Goal: Task Accomplishment & Management: Use online tool/utility

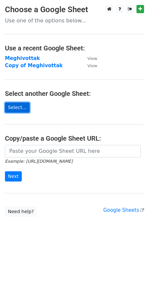
click at [19, 107] on link "Select..." at bounding box center [17, 107] width 25 height 10
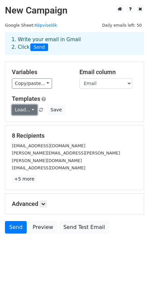
click at [33, 109] on link "Load..." at bounding box center [24, 110] width 25 height 10
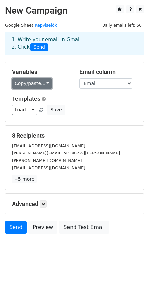
click at [44, 82] on link "Copy/paste..." at bounding box center [32, 83] width 40 height 10
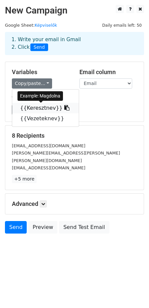
click at [40, 108] on link "{{Keresztnev}}" at bounding box center [45, 108] width 67 height 11
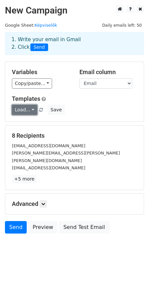
click at [19, 110] on link "Load..." at bounding box center [24, 110] width 25 height 10
click at [34, 109] on link "Load..." at bounding box center [24, 110] width 25 height 10
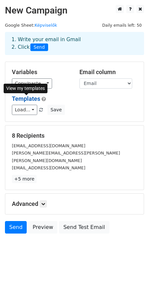
click at [33, 99] on link "Templates" at bounding box center [26, 98] width 28 height 7
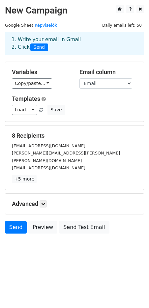
click at [67, 99] on h5 "Templates" at bounding box center [74, 98] width 125 height 7
click at [30, 111] on link "Load..." at bounding box center [24, 110] width 25 height 10
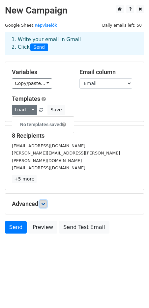
click at [44, 202] on icon at bounding box center [43, 204] width 4 height 4
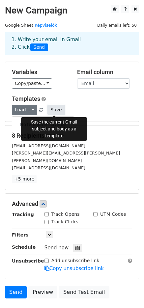
click at [58, 109] on button "Save" at bounding box center [55, 110] width 17 height 10
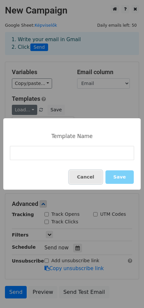
click at [93, 178] on button "Cancel" at bounding box center [85, 177] width 33 height 14
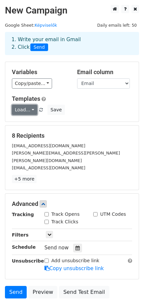
click at [35, 111] on link "Load..." at bounding box center [24, 110] width 25 height 10
click at [72, 147] on div "[EMAIL_ADDRESS][DOMAIN_NAME]" at bounding box center [72, 146] width 130 height 8
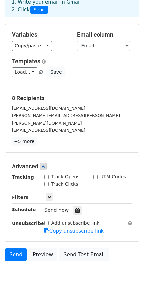
scroll to position [39, 0]
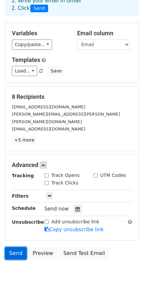
click at [18, 247] on link "Send" at bounding box center [16, 253] width 22 height 13
